Goal: Entertainment & Leisure: Consume media (video, audio)

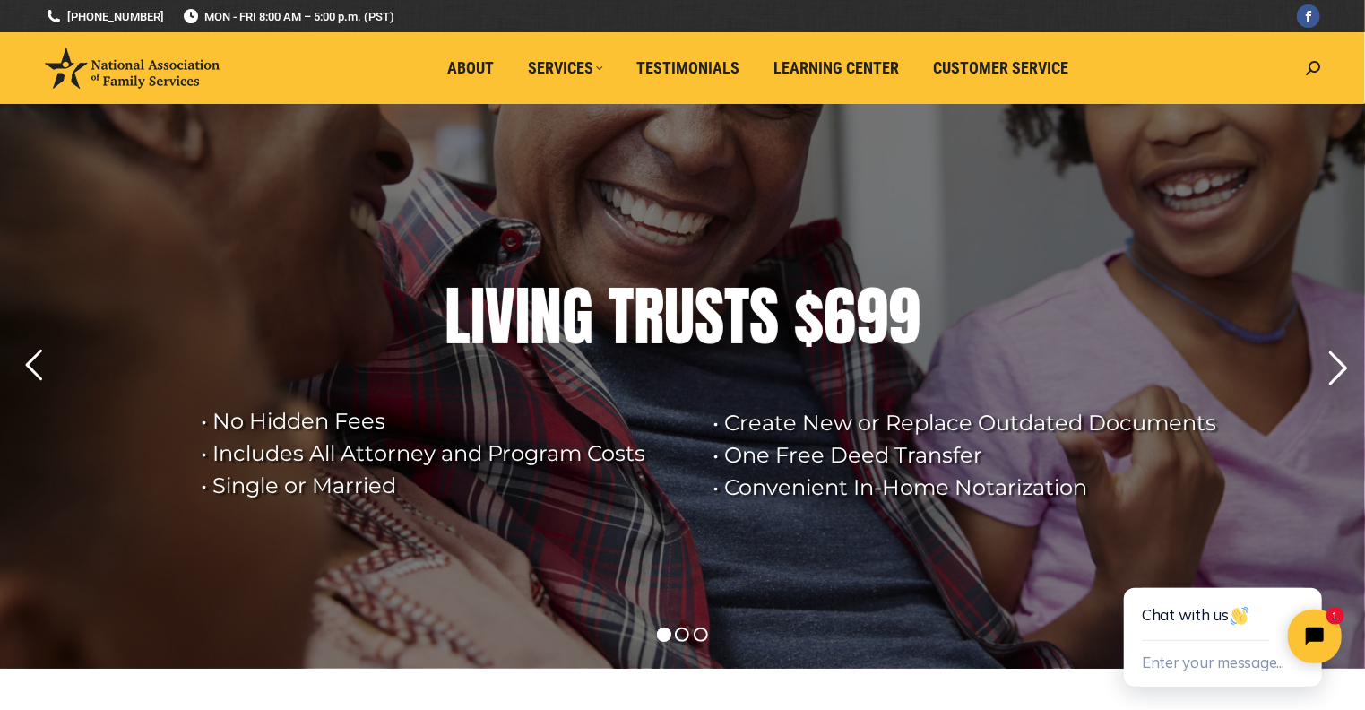
click at [1339, 365] on rs-arrow at bounding box center [1338, 368] width 45 height 45
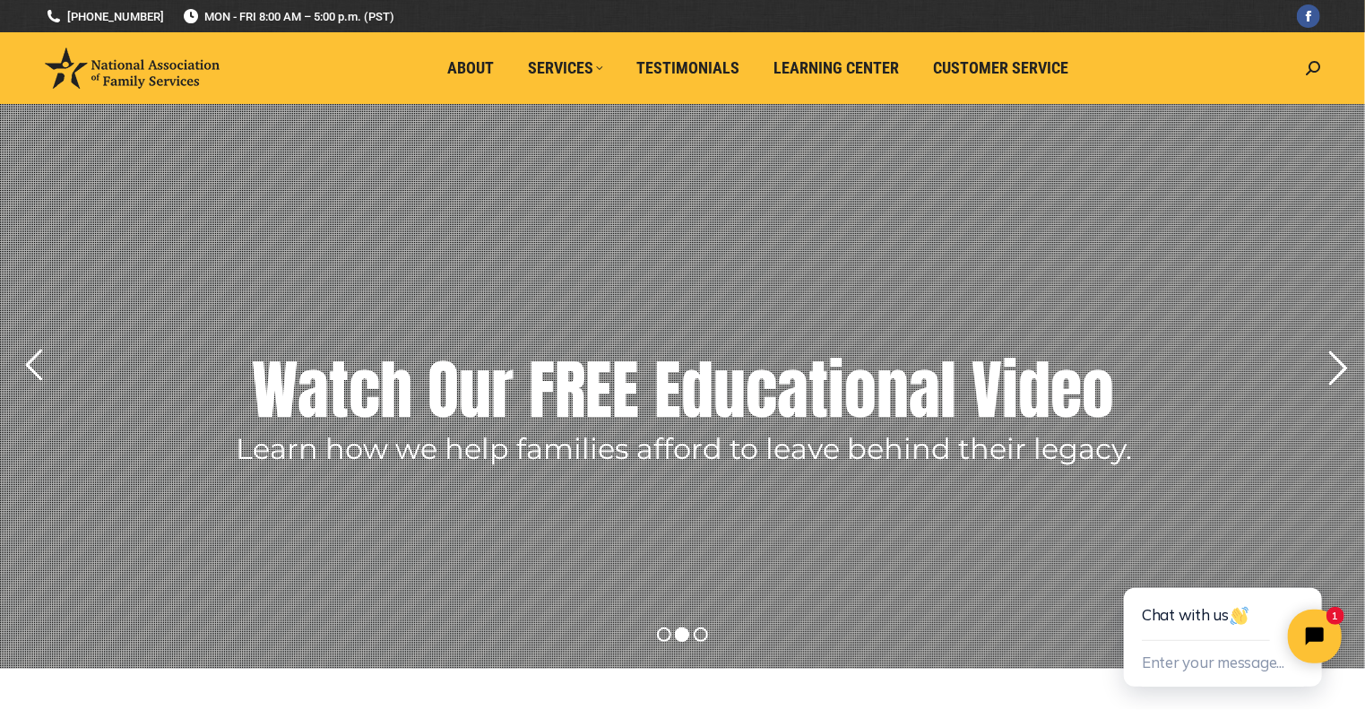
click at [1338, 380] on rs-arrow at bounding box center [1338, 368] width 45 height 45
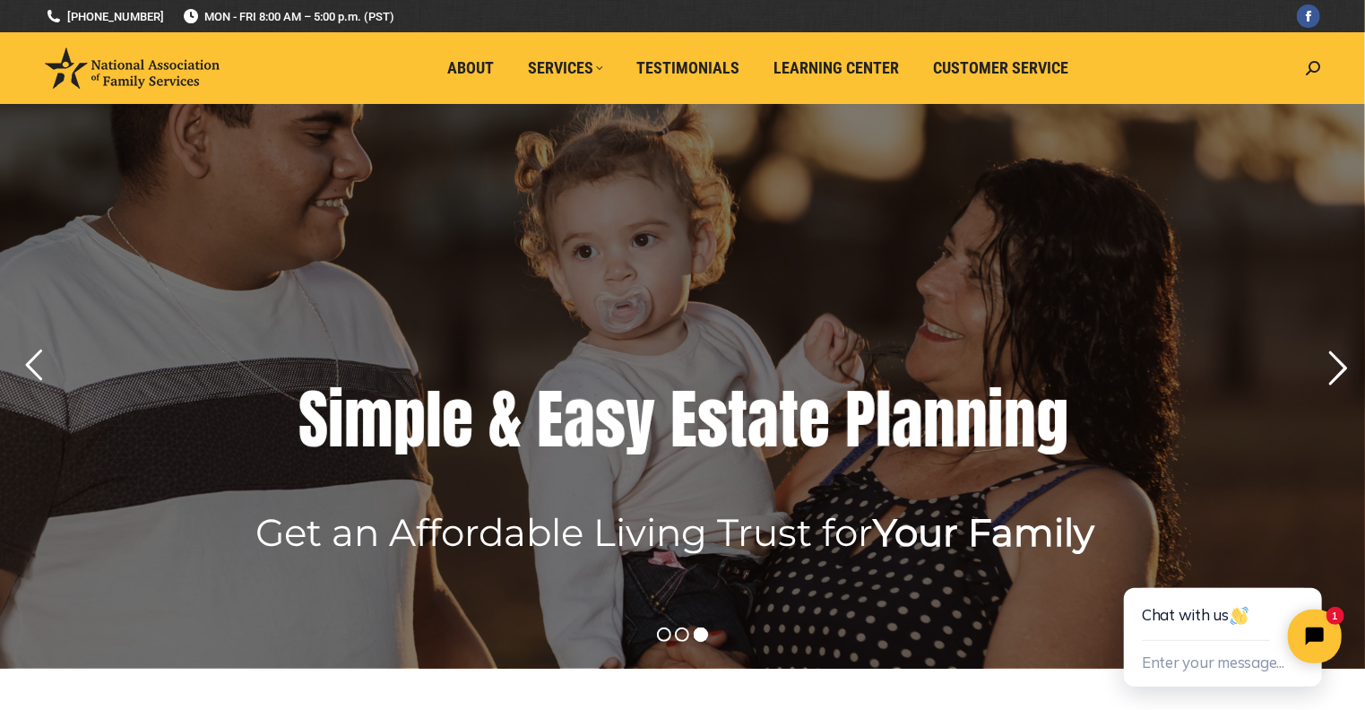
click at [1338, 383] on rs-arrow at bounding box center [1338, 368] width 45 height 45
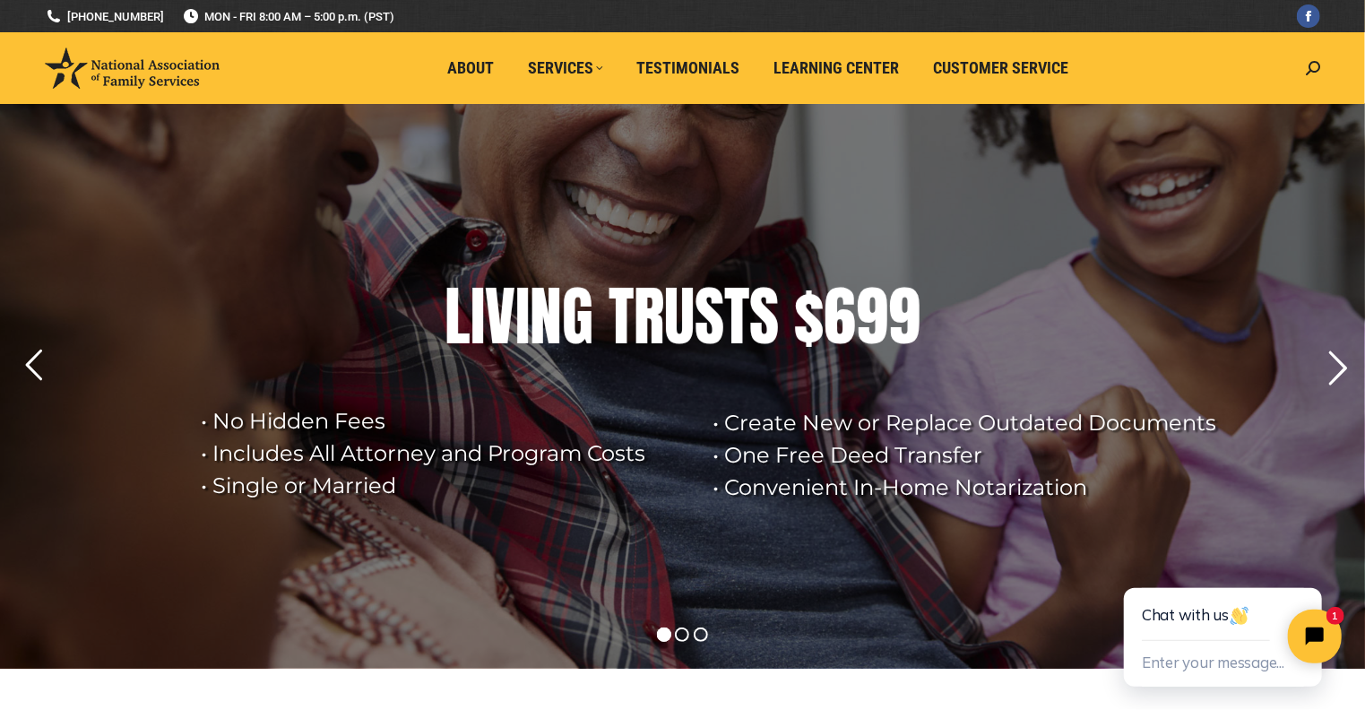
click at [1345, 360] on rs-arrow at bounding box center [1338, 368] width 45 height 45
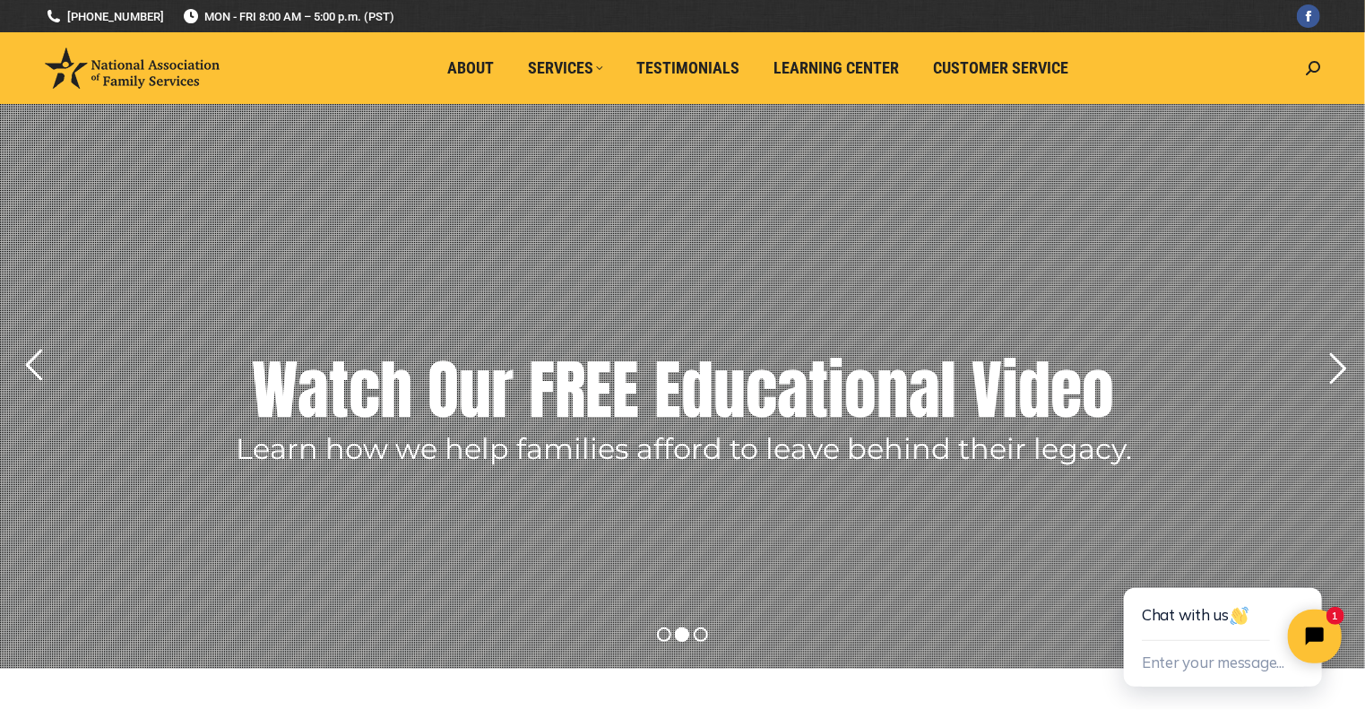
click at [1005, 416] on rs-layer "Watch Our FREE Educational Video" at bounding box center [684, 390] width 862 height 90
click at [1342, 367] on rs-arrow at bounding box center [1338, 368] width 45 height 45
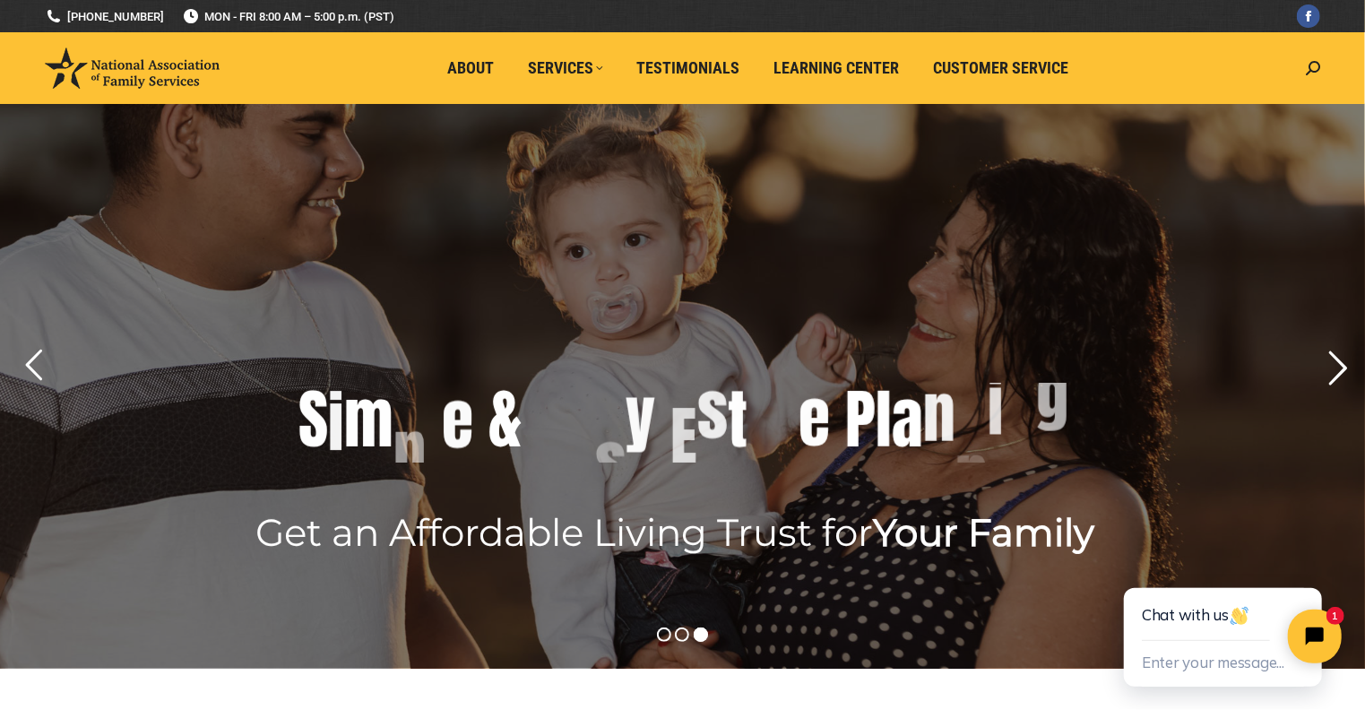
click at [1342, 367] on rs-arrow at bounding box center [1338, 368] width 45 height 45
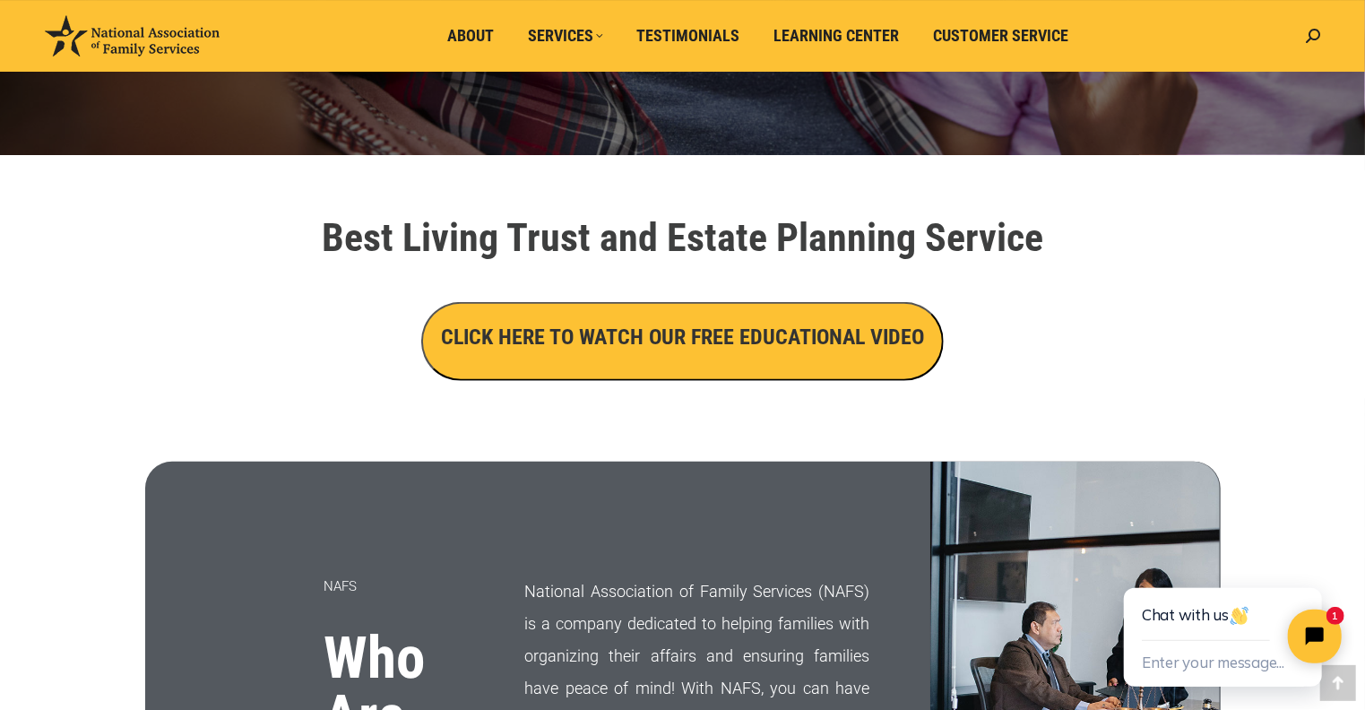
scroll to position [520, 0]
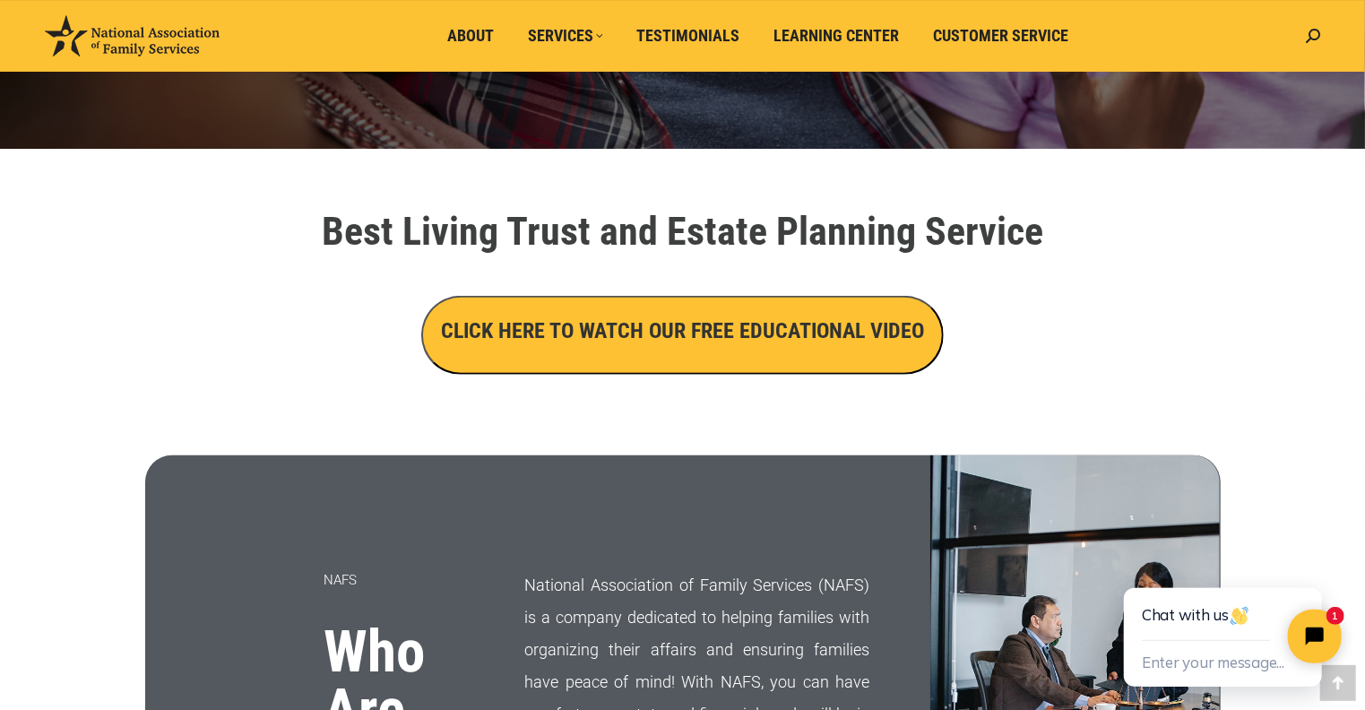
click at [803, 324] on h3 "CLICK HERE TO WATCH OUR FREE EDUCATIONAL VIDEO" at bounding box center [682, 331] width 483 height 30
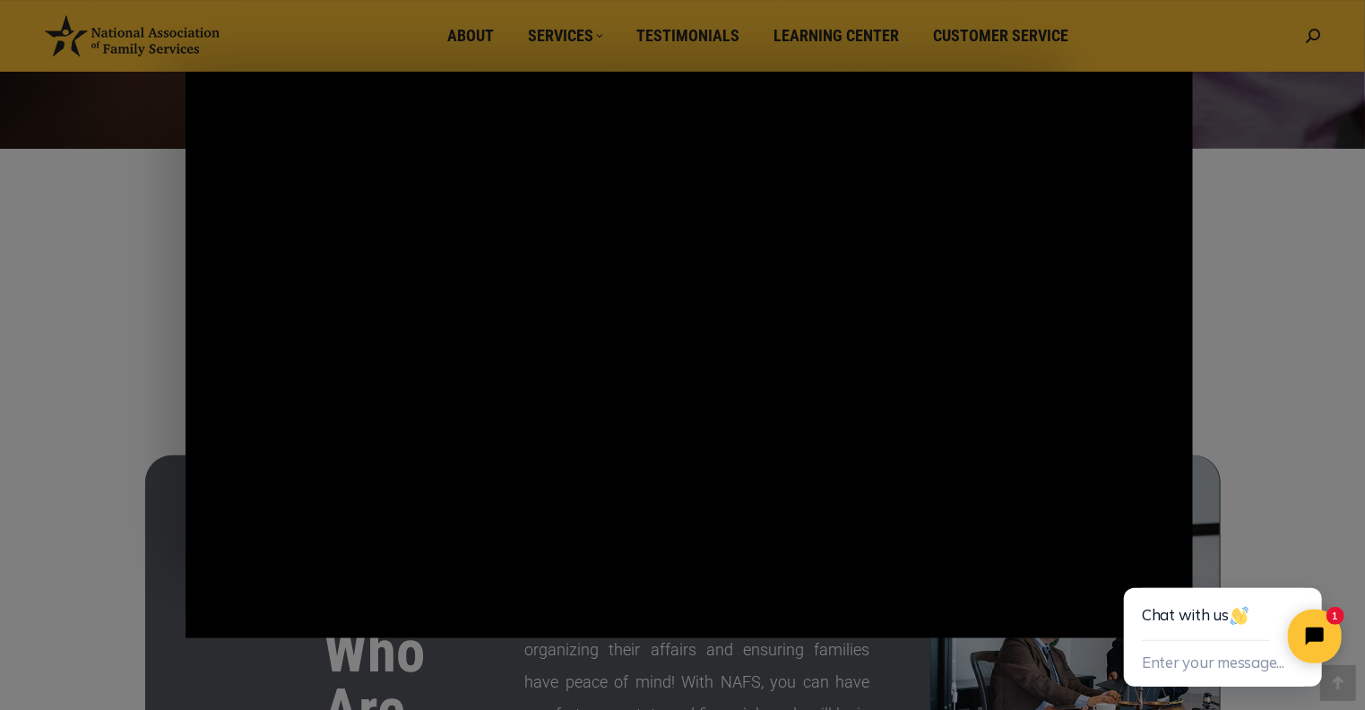
click at [1202, 70] on button "Close" at bounding box center [1211, 78] width 19 height 16
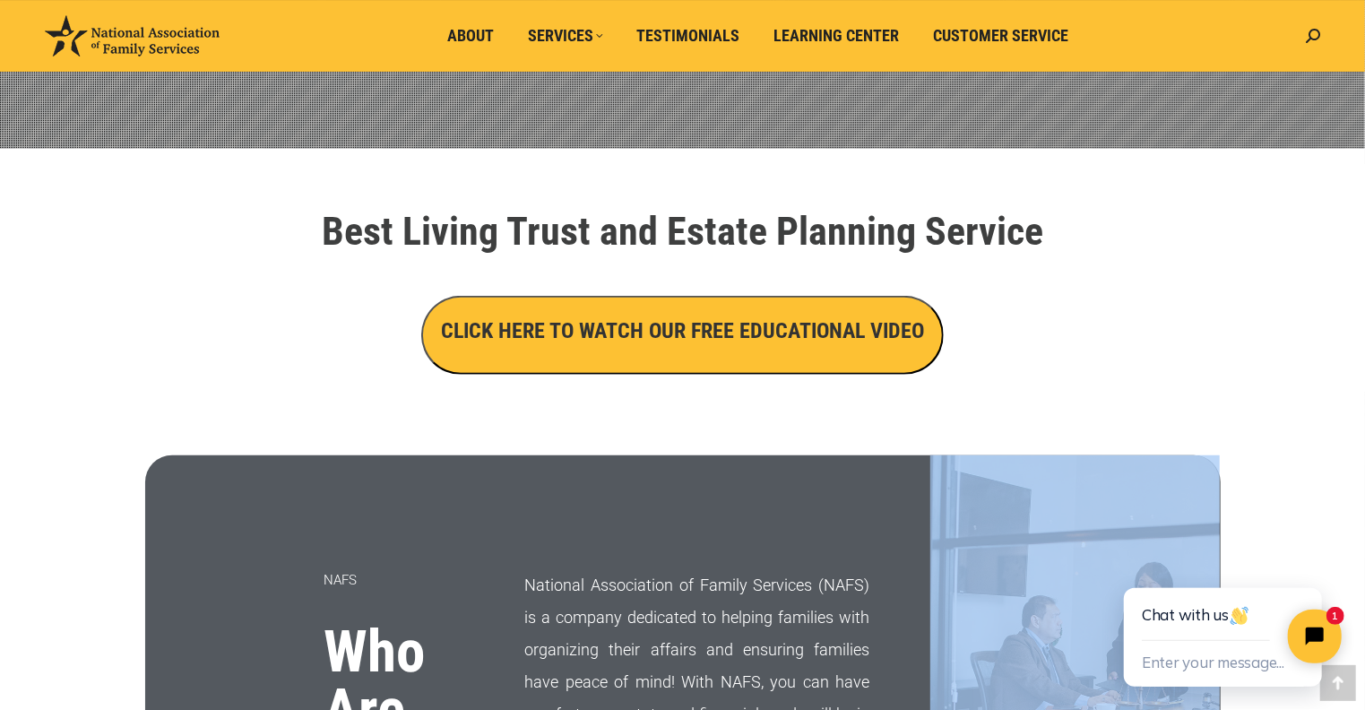
click at [675, 330] on h3 "CLICK HERE TO WATCH OUR FREE EDUCATIONAL VIDEO" at bounding box center [682, 331] width 483 height 30
